Goal: Find contact information: Find contact information

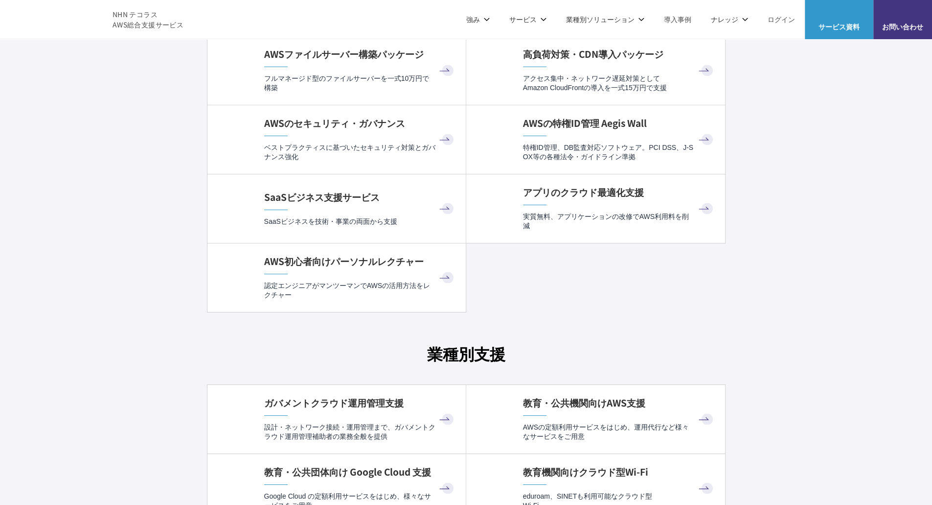
scroll to position [2545, 0]
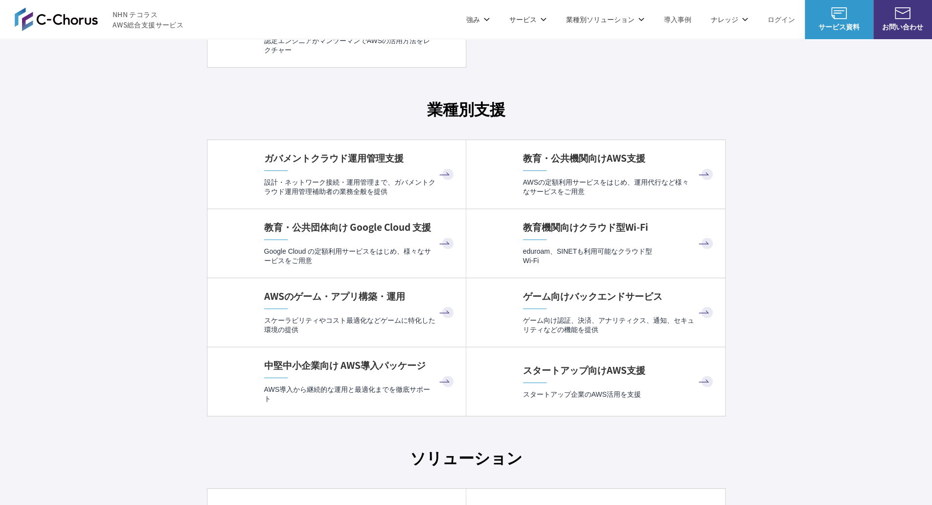
click at [908, 15] on img at bounding box center [903, 13] width 16 height 12
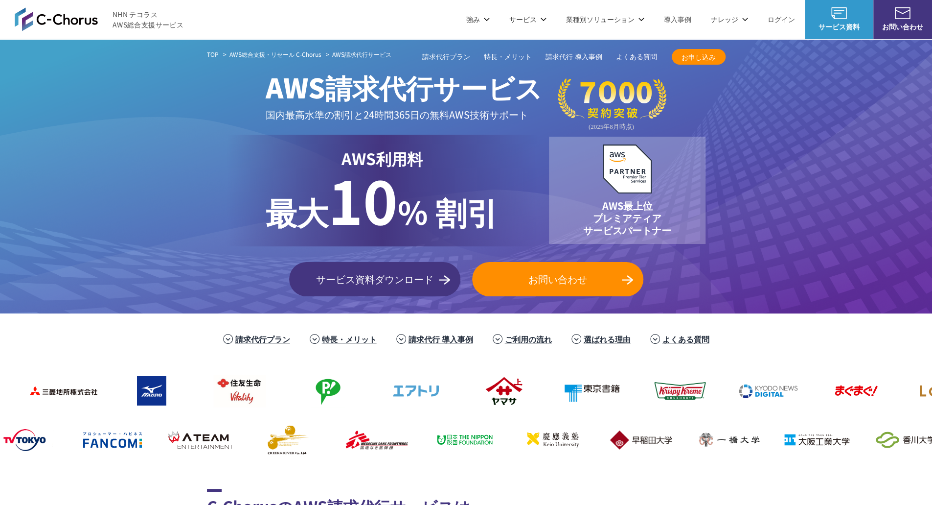
click at [898, 20] on link "お問い合わせ" at bounding box center [903, 19] width 59 height 39
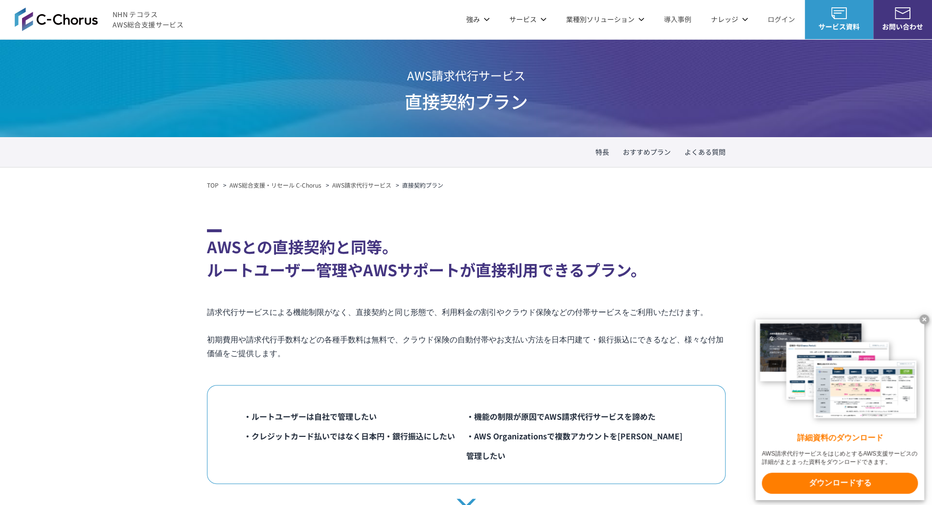
click at [923, 320] on x-t at bounding box center [925, 319] width 10 height 10
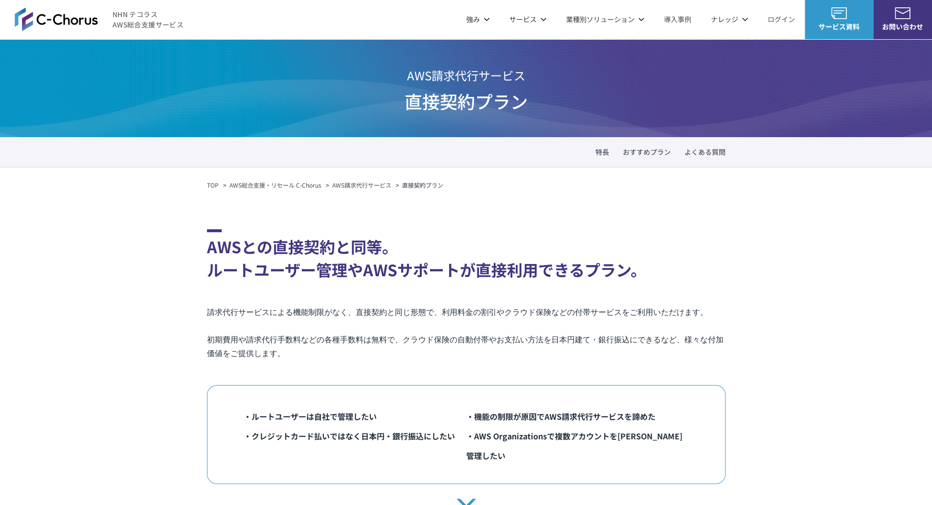
click at [904, 14] on img at bounding box center [903, 13] width 16 height 12
